Goal: Task Accomplishment & Management: Manage account settings

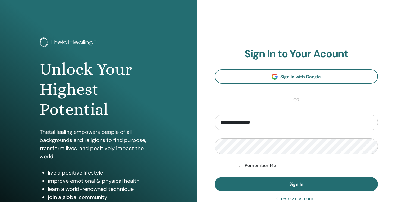
type input "**********"
click at [296, 184] on button "Sign In" at bounding box center [296, 184] width 163 height 14
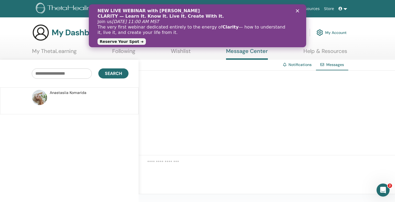
click at [65, 98] on p at bounding box center [89, 104] width 79 height 16
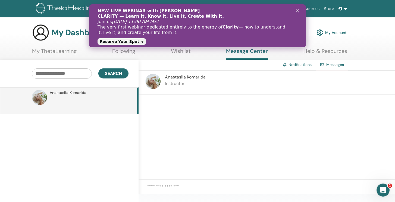
click at [184, 85] on p "Instructor" at bounding box center [185, 83] width 41 height 7
click at [299, 11] on div "Закрити" at bounding box center [298, 10] width 5 height 3
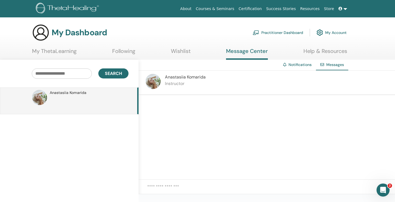
click at [60, 52] on link "My ThetaLearning" at bounding box center [54, 53] width 45 height 11
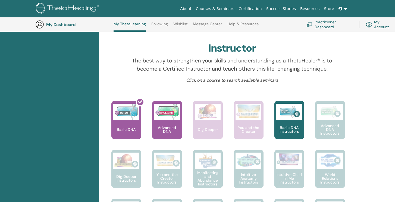
scroll to position [160, 0]
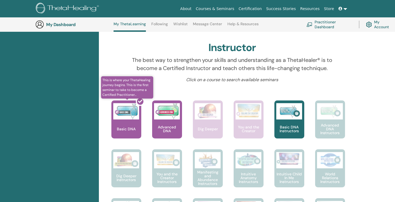
click at [127, 116] on div at bounding box center [130, 121] width 30 height 49
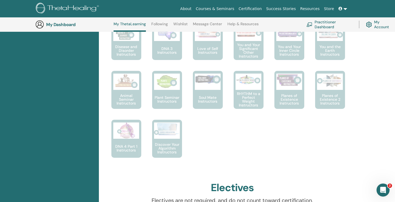
scroll to position [334, 0]
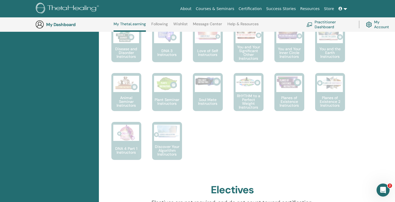
click at [378, 23] on link "My Account" at bounding box center [379, 24] width 27 height 12
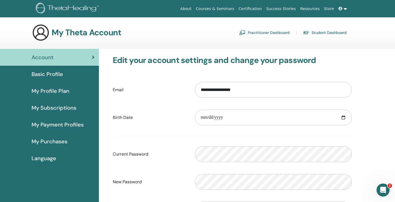
click at [48, 142] on span "My Purchases" at bounding box center [49, 141] width 36 height 8
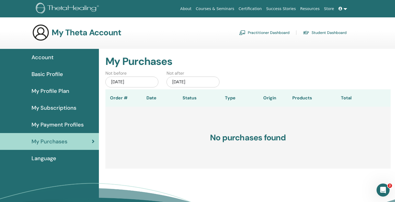
click at [62, 124] on span "My Payment Profiles" at bounding box center [57, 125] width 52 height 8
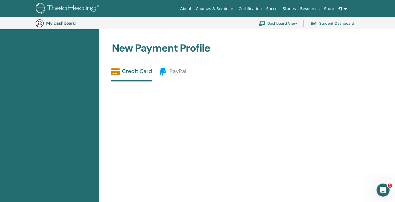
scroll to position [165, 0]
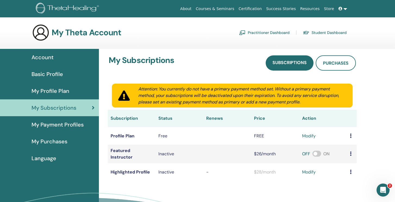
click at [52, 95] on link "My Profile Plan" at bounding box center [49, 91] width 99 height 17
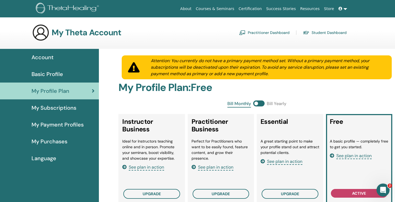
click at [51, 58] on span "Account" at bounding box center [42, 57] width 22 height 8
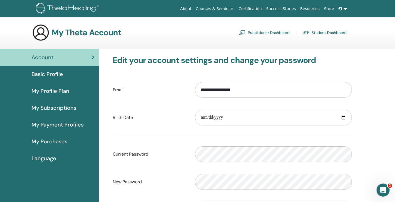
click at [277, 33] on link "Practitioner Dashboard" at bounding box center [264, 32] width 51 height 9
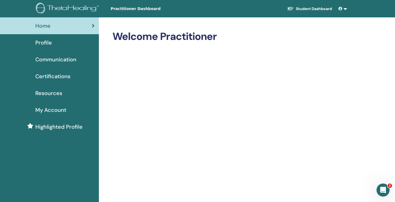
click at [63, 74] on span "Certifications" at bounding box center [52, 76] width 35 height 8
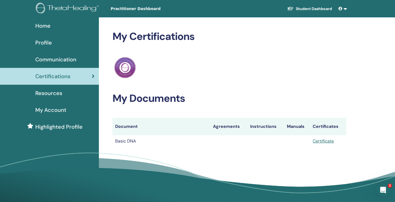
click at [322, 140] on link "Certificate" at bounding box center [323, 141] width 21 height 6
click at [345, 8] on link at bounding box center [342, 9] width 13 height 10
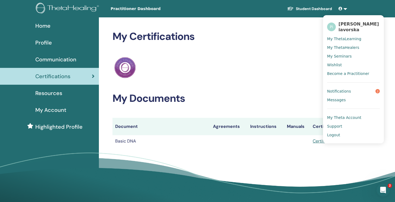
click at [345, 10] on link at bounding box center [342, 9] width 13 height 10
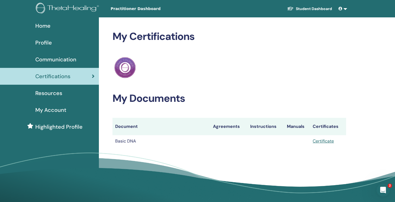
click at [345, 8] on link at bounding box center [342, 9] width 13 height 10
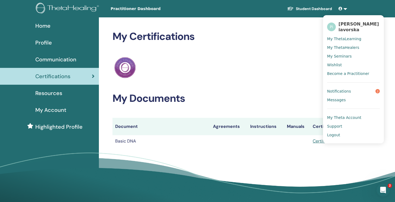
click at [336, 133] on span "Logout" at bounding box center [333, 135] width 13 height 5
